Goal: Task Accomplishment & Management: Use online tool/utility

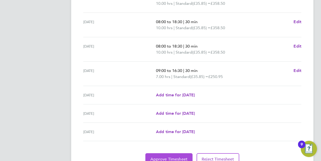
scroll to position [171, 0]
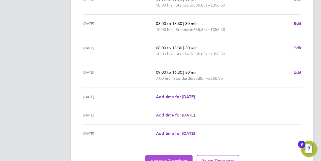
click at [159, 157] on button "Approve Timesheet" at bounding box center [168, 161] width 47 height 12
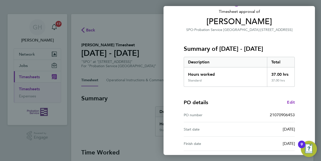
scroll to position [76, 0]
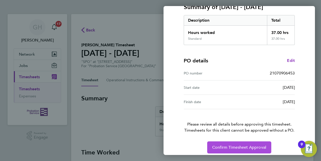
click at [230, 147] on span "Confirm Timesheet Approval" at bounding box center [239, 147] width 54 height 5
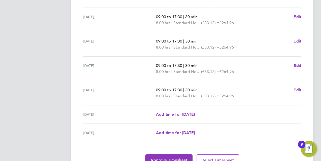
scroll to position [177, 0]
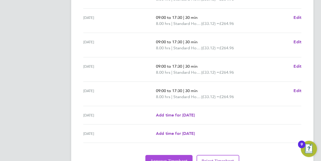
click at [168, 159] on span "Approve Timesheet" at bounding box center [168, 161] width 37 height 5
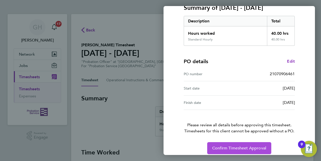
scroll to position [80, 0]
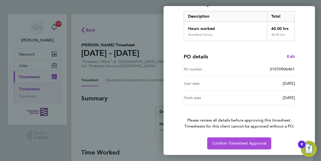
click at [235, 147] on button "Confirm Timesheet Approval" at bounding box center [239, 144] width 64 height 12
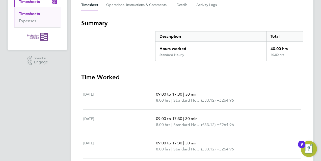
scroll to position [76, 0]
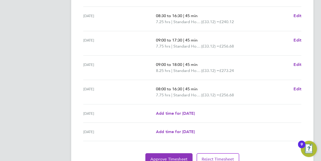
scroll to position [202, 0]
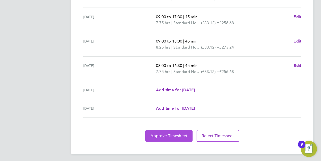
click at [163, 139] on button "Approve Timesheet" at bounding box center [168, 136] width 47 height 12
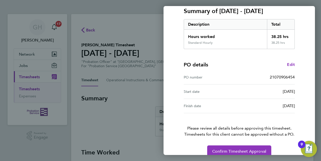
scroll to position [80, 0]
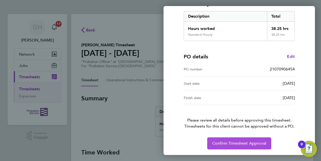
click at [223, 147] on button "Confirm Timesheet Approval" at bounding box center [239, 144] width 64 height 12
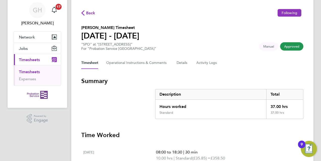
scroll to position [25, 0]
